Goal: Communication & Community: Ask a question

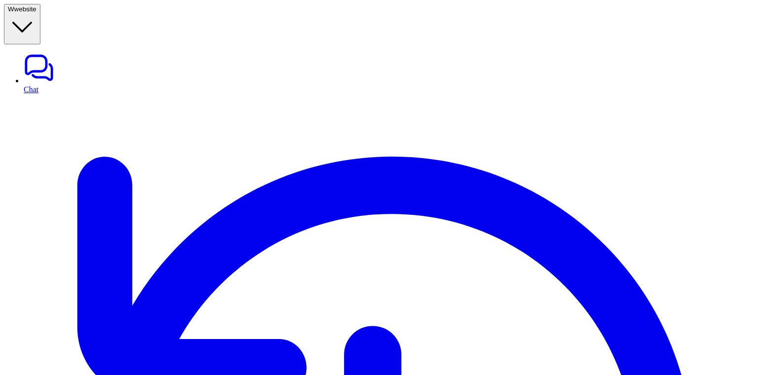
type input "**********"
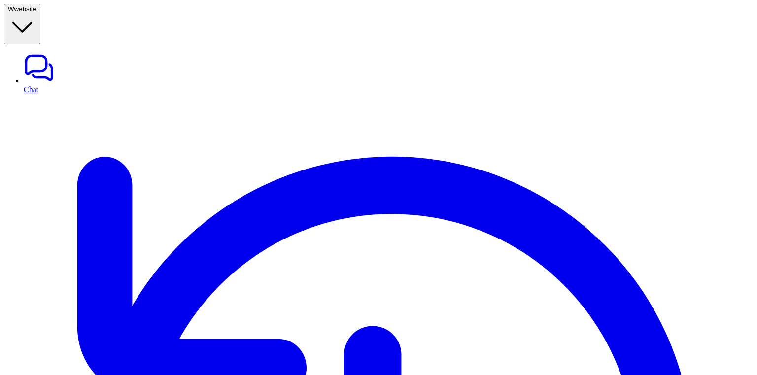
type textarea "**********"
